Goal: Information Seeking & Learning: Find specific fact

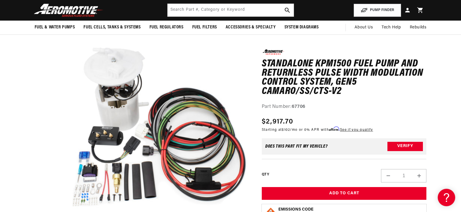
scroll to position [41, 0]
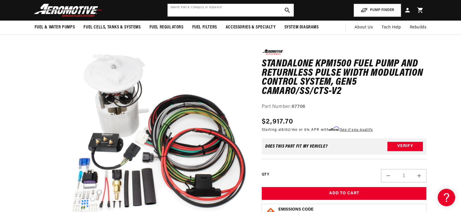
click at [238, 10] on input "text" at bounding box center [230, 10] width 126 height 13
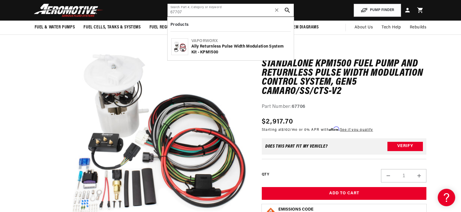
type input "67707"
click at [217, 49] on div "Ally Returnless Pulse Width Modulation System Kit - KPM1500" at bounding box center [240, 49] width 99 height 11
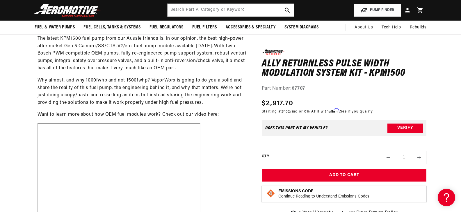
scroll to position [340, 0]
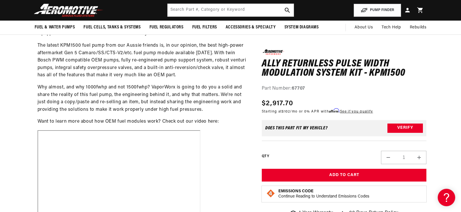
drag, startPoint x: 463, startPoint y: 15, endPoint x: 464, endPoint y: 44, distance: 29.1
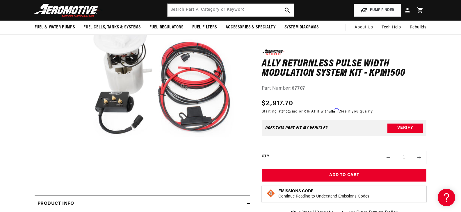
scroll to position [0, 0]
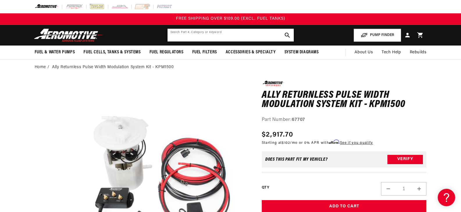
click at [245, 36] on input "text" at bounding box center [230, 35] width 126 height 13
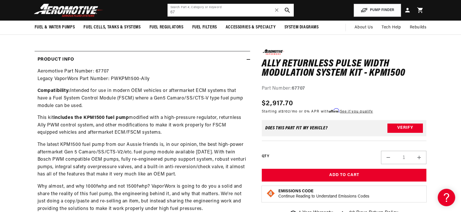
scroll to position [237, 0]
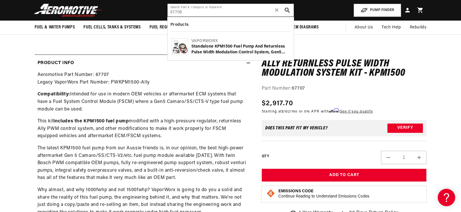
type input "67706"
click at [198, 50] on div "Standalone KPM1500 Fuel Pump and Returnless Pulse Width Modulation Control Syst…" at bounding box center [240, 49] width 99 height 11
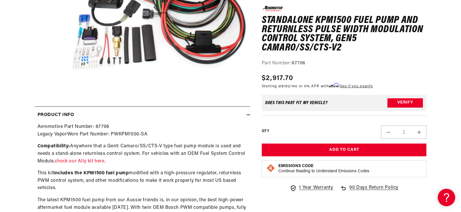
scroll to position [187, 0]
